Goal: Find specific page/section: Find specific page/section

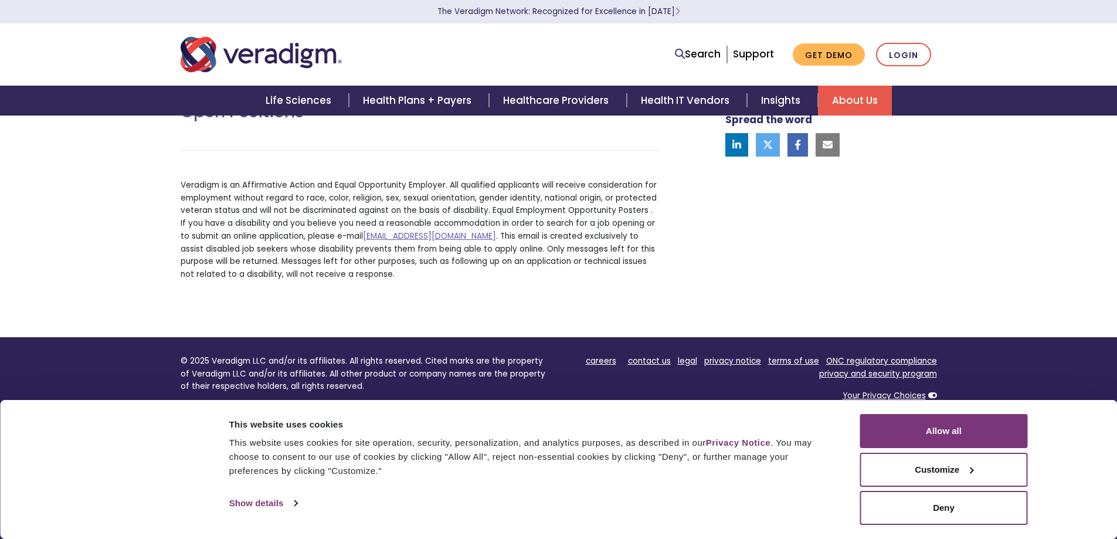
scroll to position [433, 0]
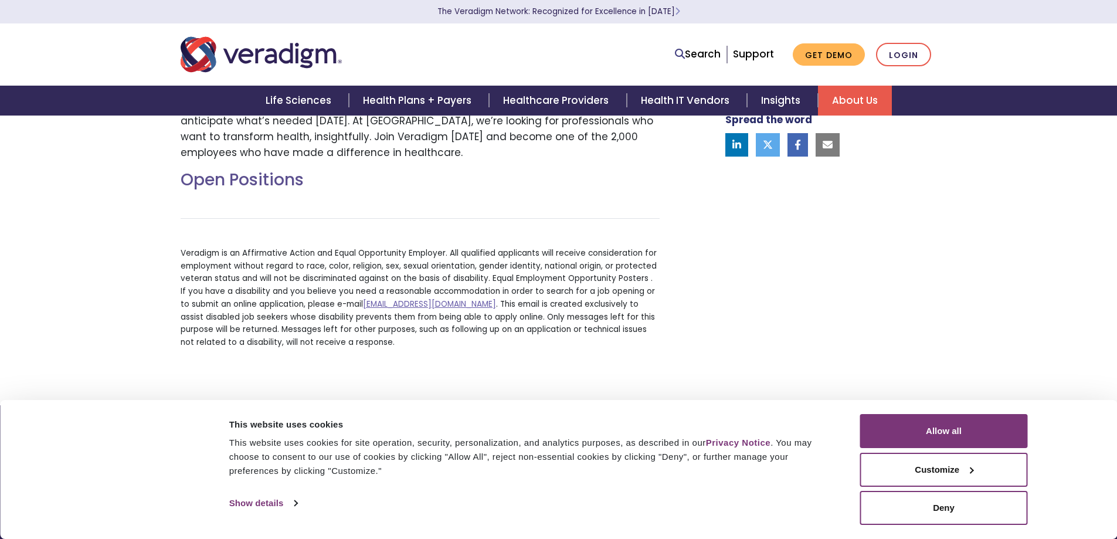
click at [276, 179] on h2 "Open Positions" at bounding box center [420, 180] width 479 height 20
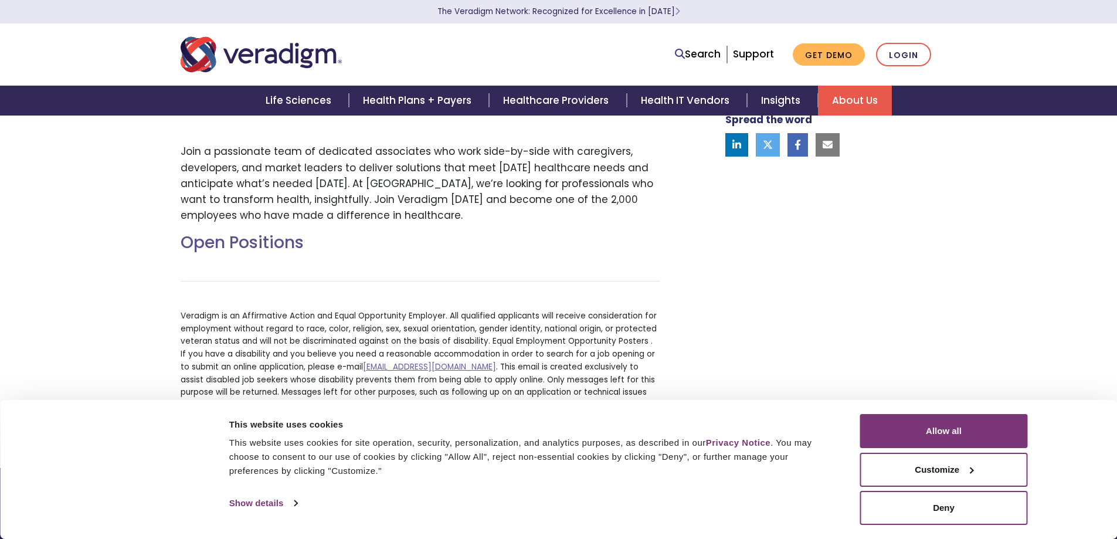
scroll to position [374, 0]
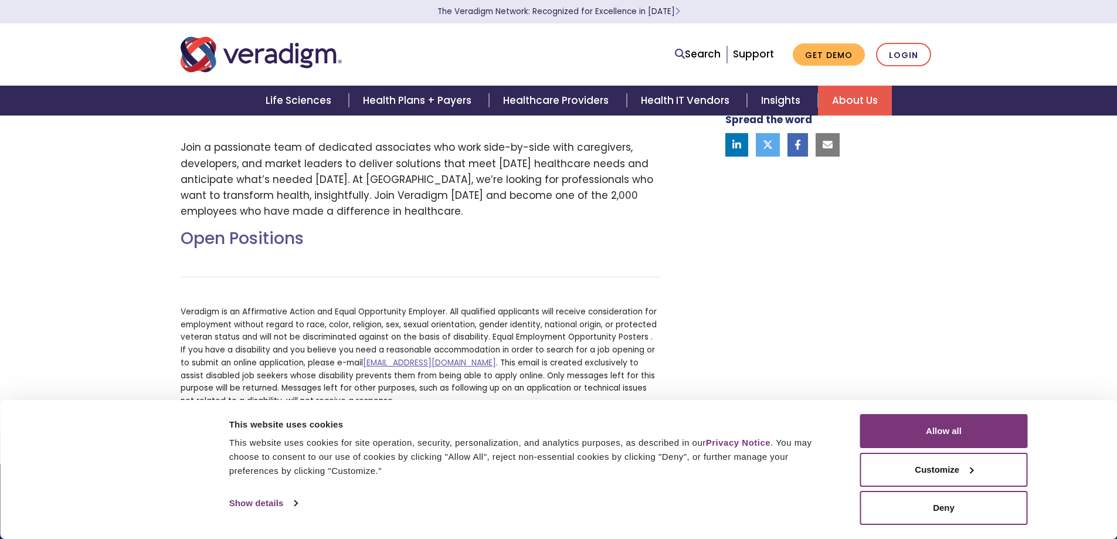
click at [263, 233] on h2 "Open Positions" at bounding box center [420, 239] width 479 height 20
click at [998, 436] on button "Allow all" at bounding box center [944, 431] width 168 height 34
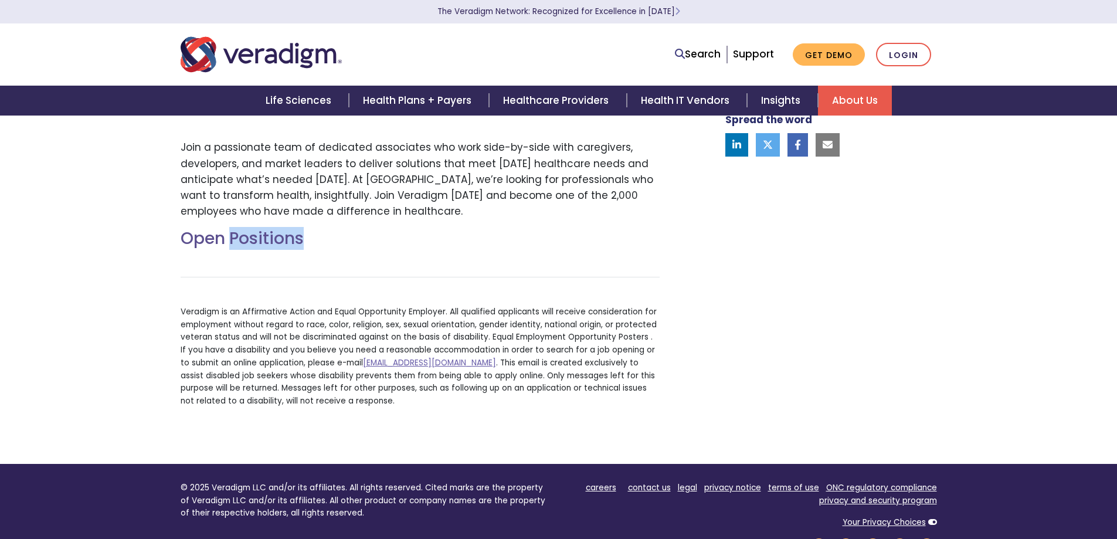
click at [287, 235] on h2 "Open Positions" at bounding box center [420, 239] width 479 height 20
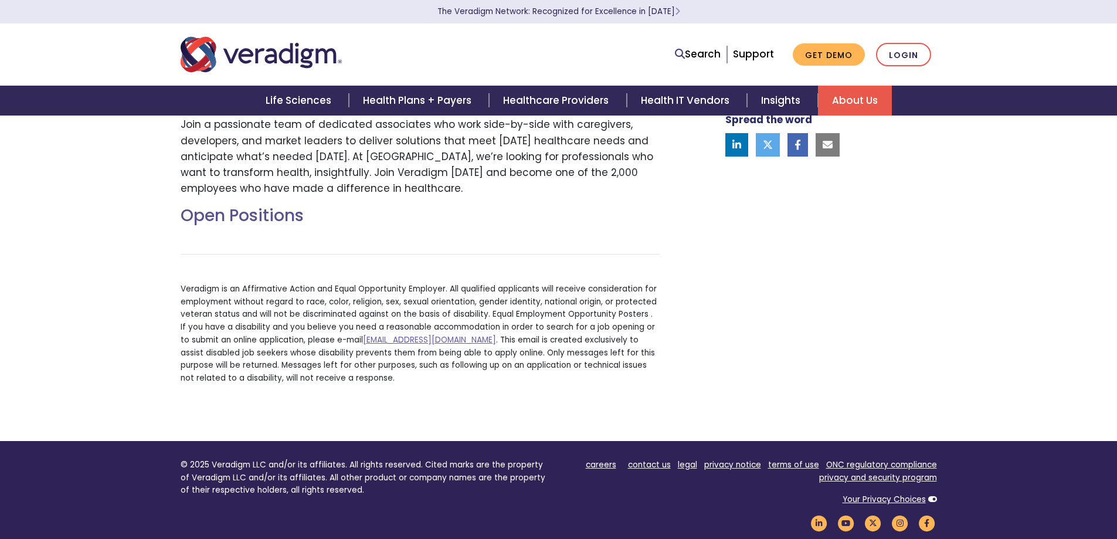
scroll to position [293, 0]
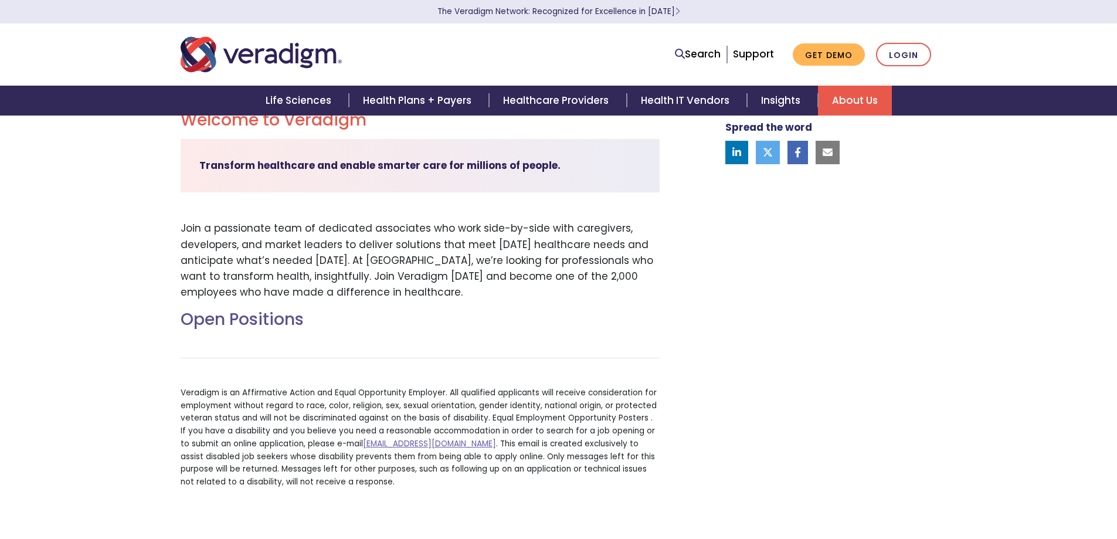
click at [223, 315] on h2 "Open Positions" at bounding box center [420, 320] width 479 height 20
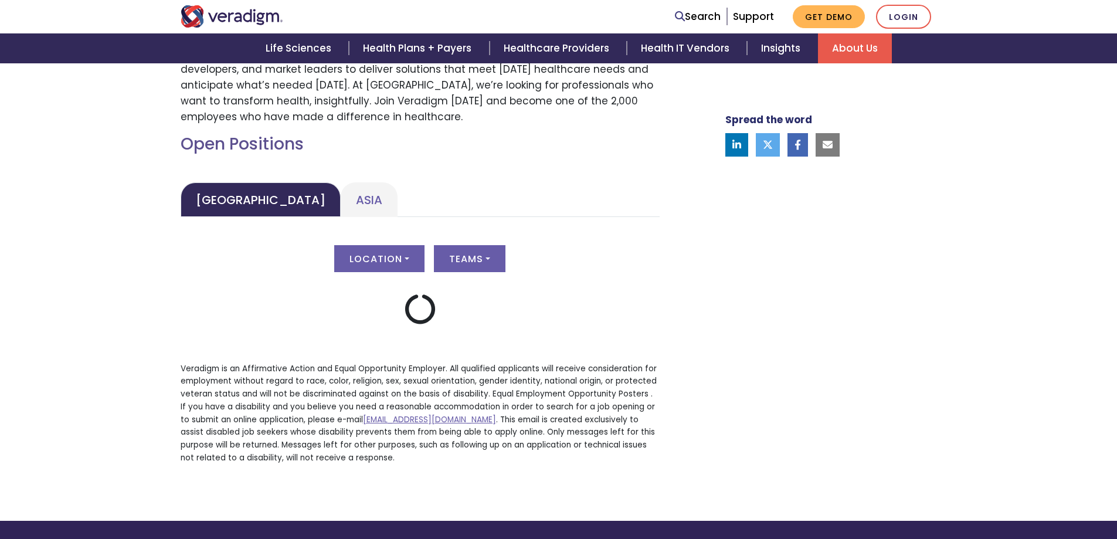
scroll to position [470, 0]
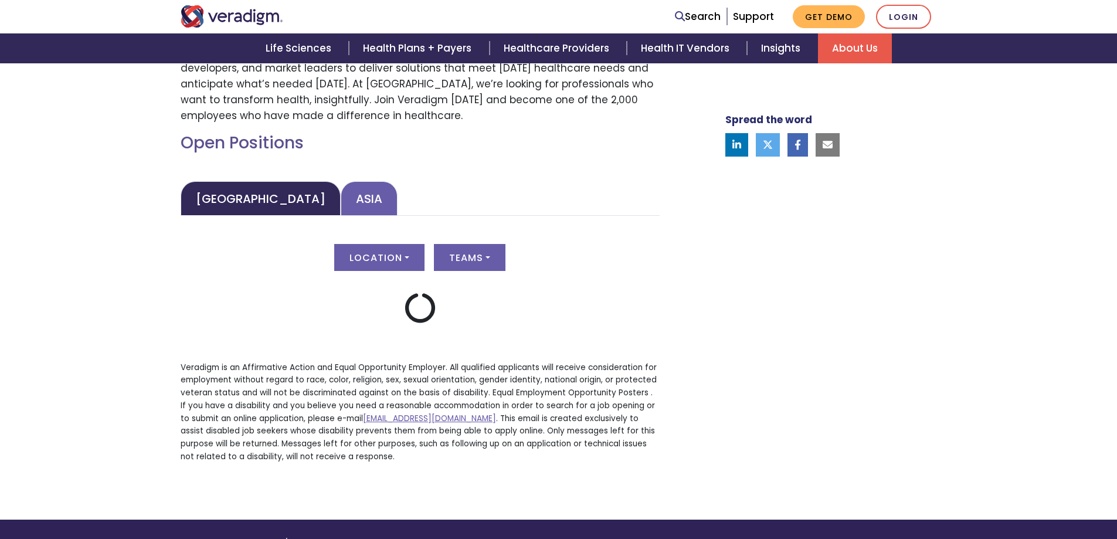
click at [341, 196] on link "Asia" at bounding box center [369, 198] width 57 height 35
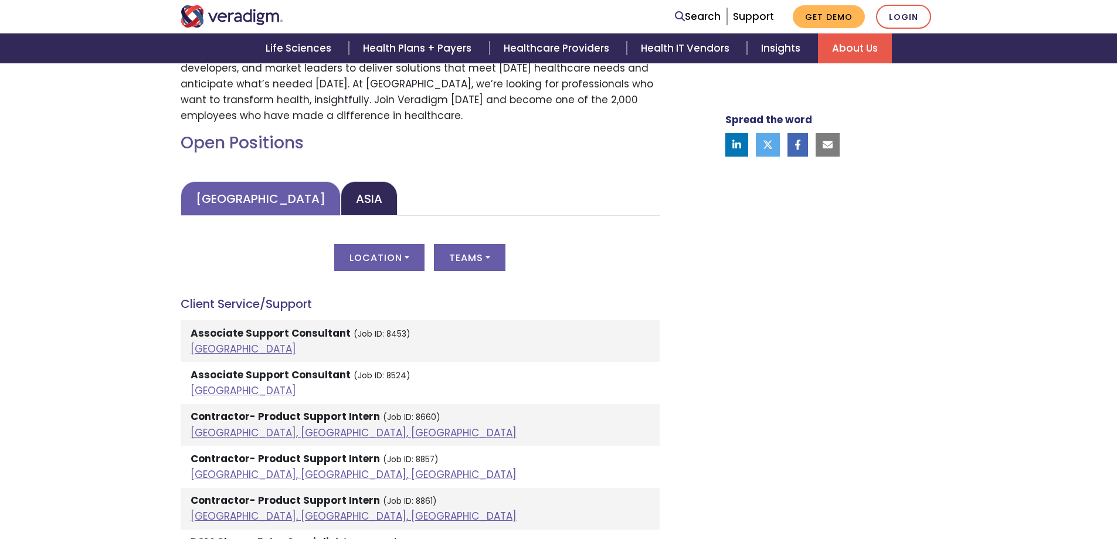
click at [270, 196] on link "[GEOGRAPHIC_DATA]" at bounding box center [261, 198] width 160 height 35
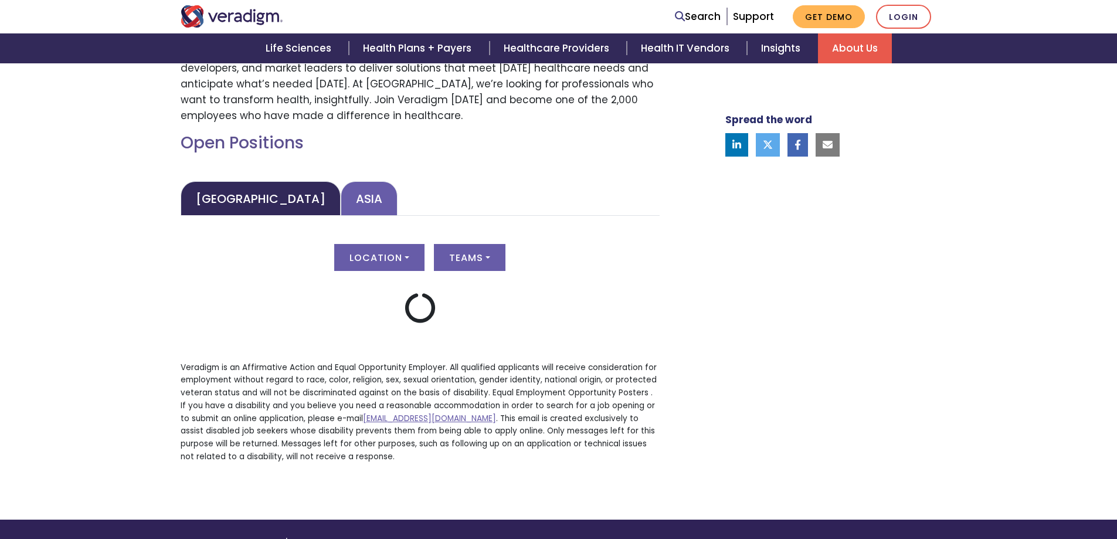
click at [341, 196] on link "Asia" at bounding box center [369, 198] width 57 height 35
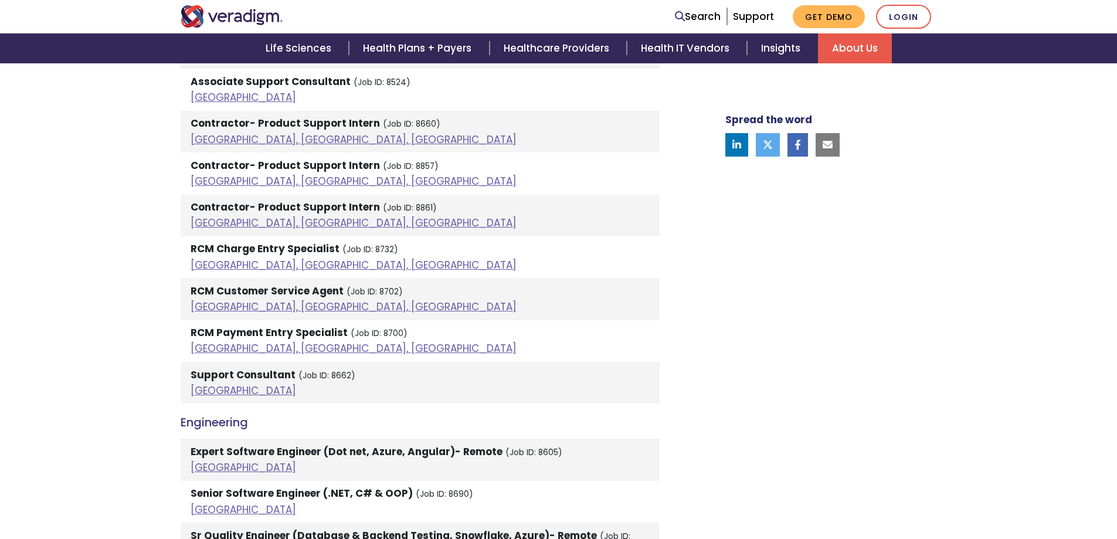
scroll to position [411, 0]
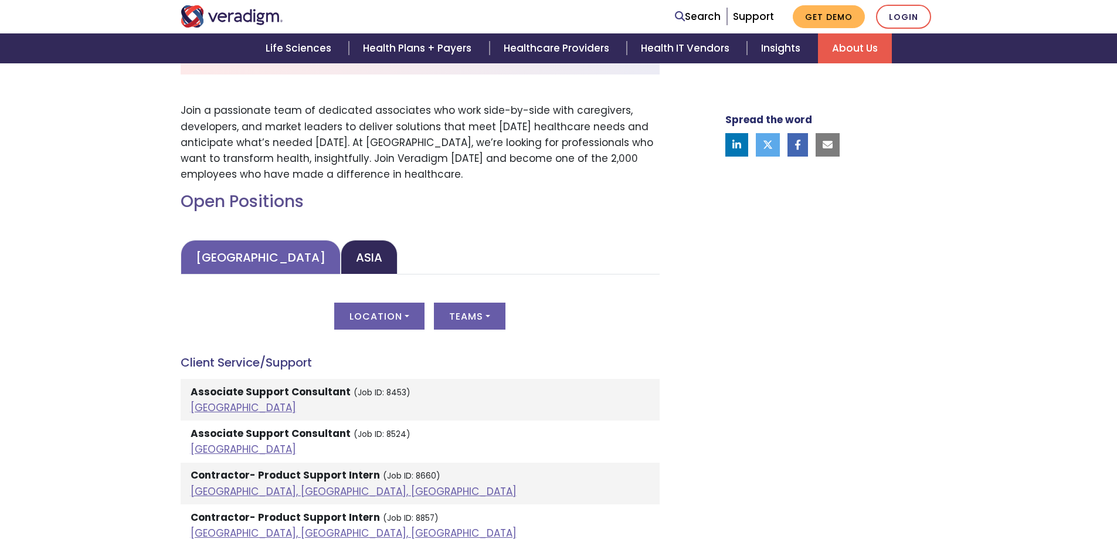
click at [232, 259] on link "[GEOGRAPHIC_DATA]" at bounding box center [261, 257] width 160 height 35
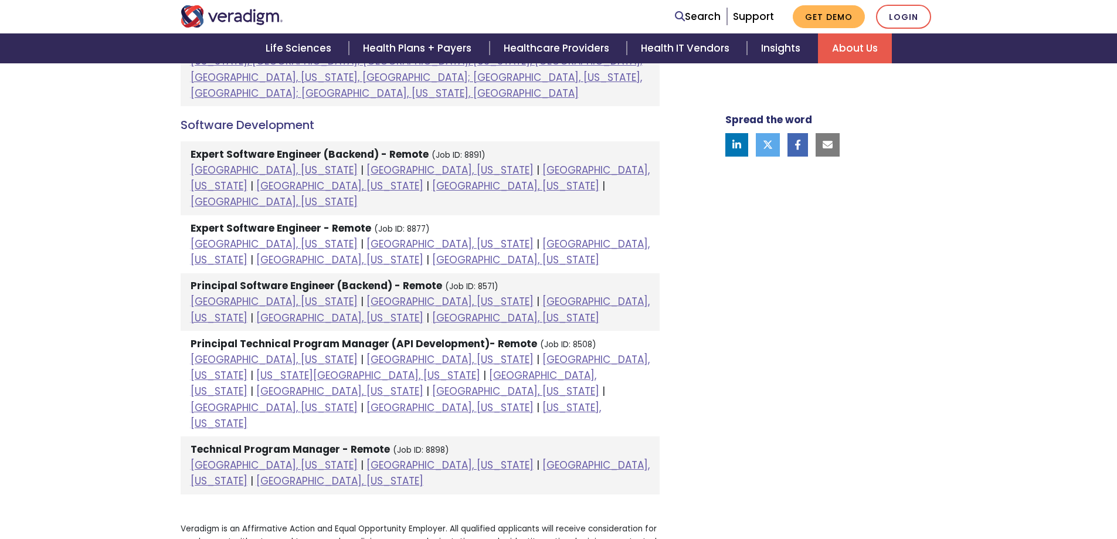
scroll to position [1377, 0]
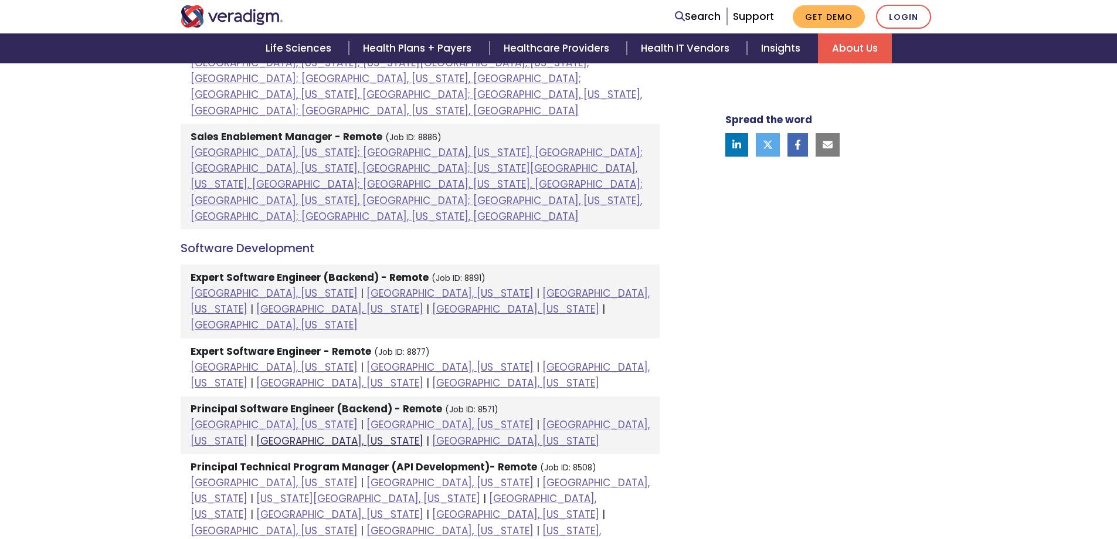
click at [423, 434] on link "[GEOGRAPHIC_DATA], [US_STATE]" at bounding box center [339, 441] width 167 height 14
